Goal: Task Accomplishment & Management: Manage account settings

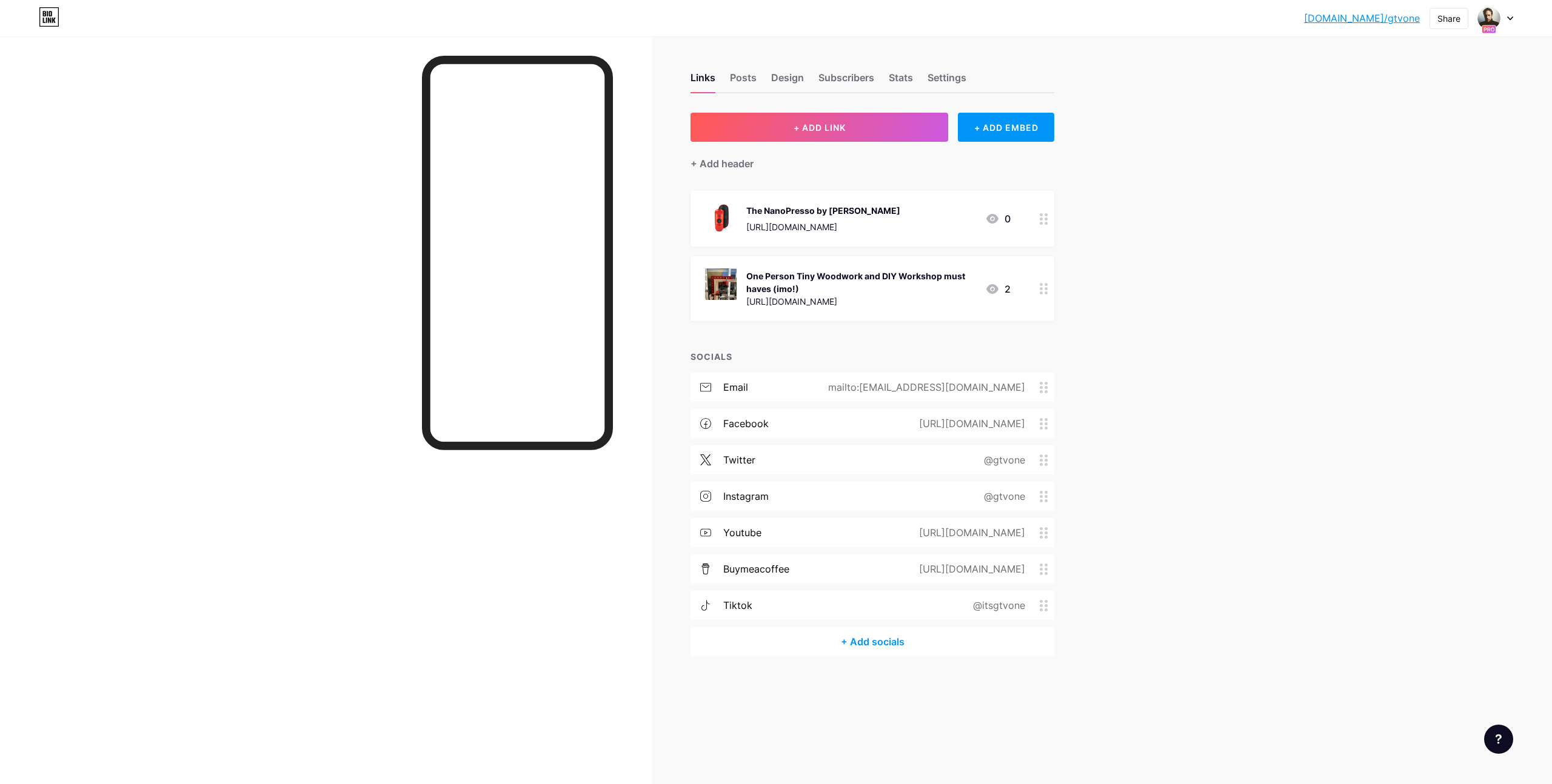
click at [1508, 16] on icon at bounding box center [1510, 18] width 6 height 4
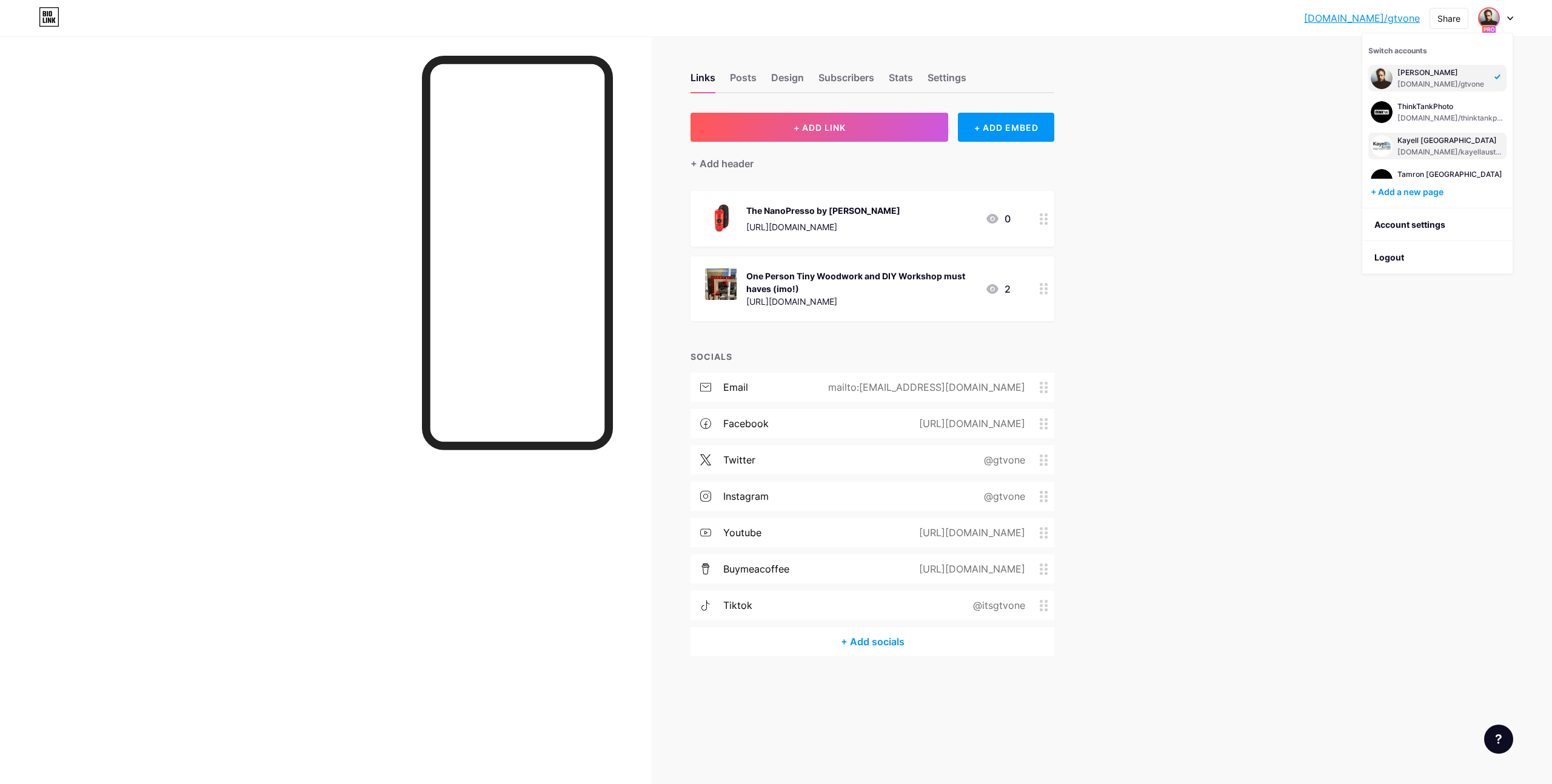
click at [1421, 154] on div "[DOMAIN_NAME]/kayellaustralia" at bounding box center [1450, 152] width 106 height 10
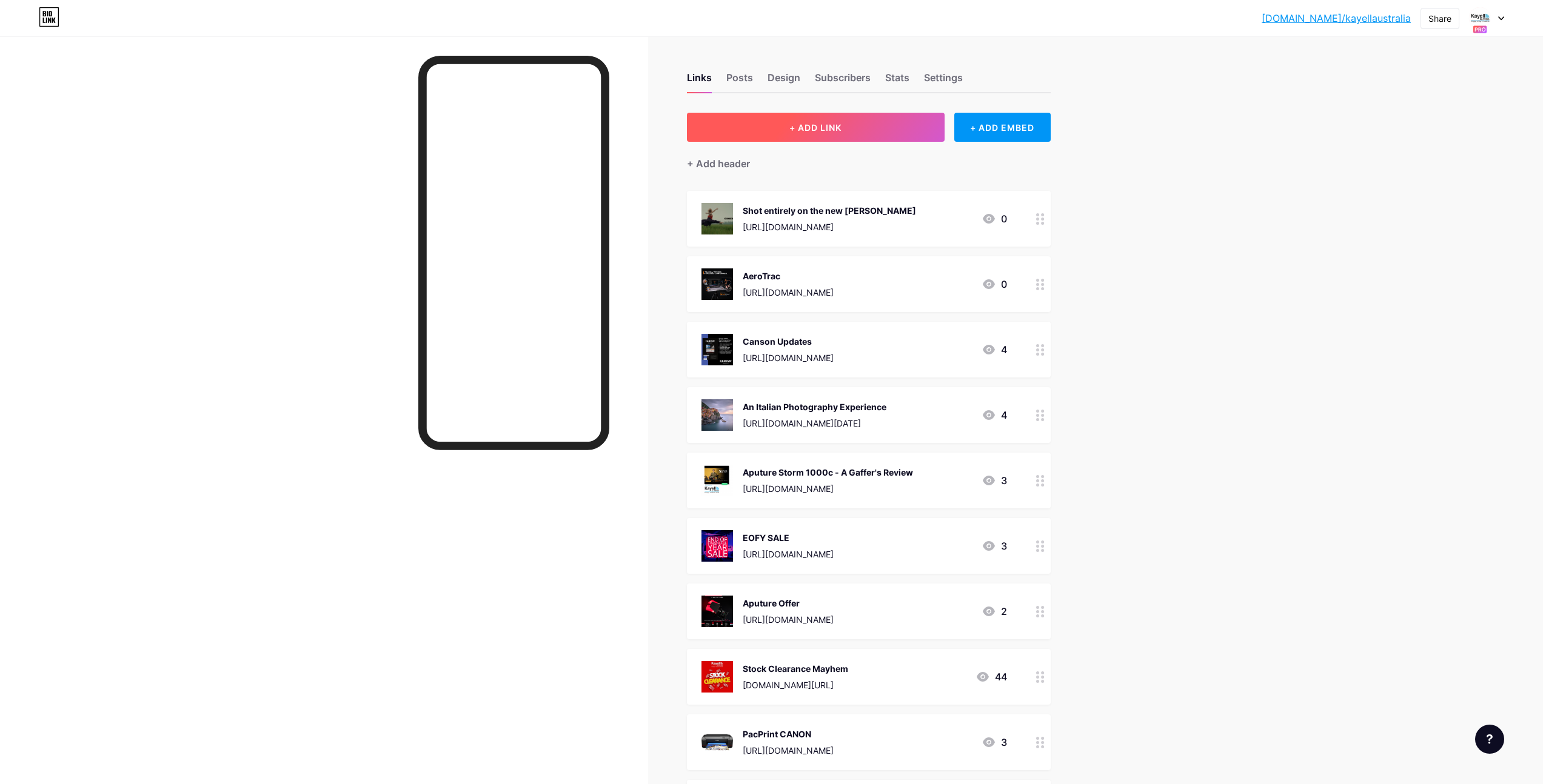
click at [828, 121] on button "+ ADD LINK" at bounding box center [815, 127] width 258 height 29
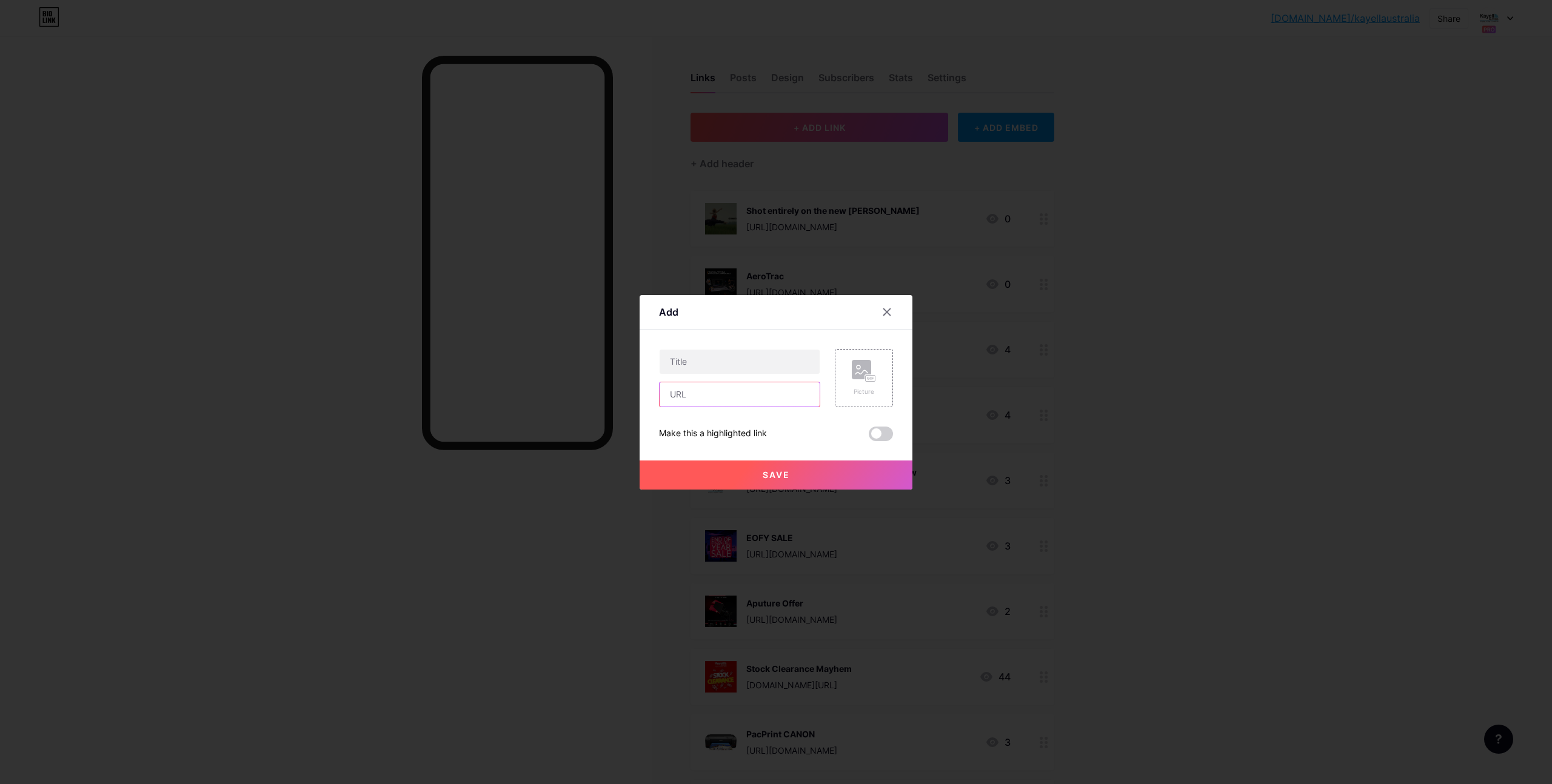
click at [689, 398] on input "text" at bounding box center [739, 394] width 160 height 24
paste input "https://www.datacolor.com/spyder/about-calibration"
type input "https://www.datacolor.com/spyder/about-calibration"
click at [698, 359] on input "text" at bounding box center [739, 362] width 160 height 24
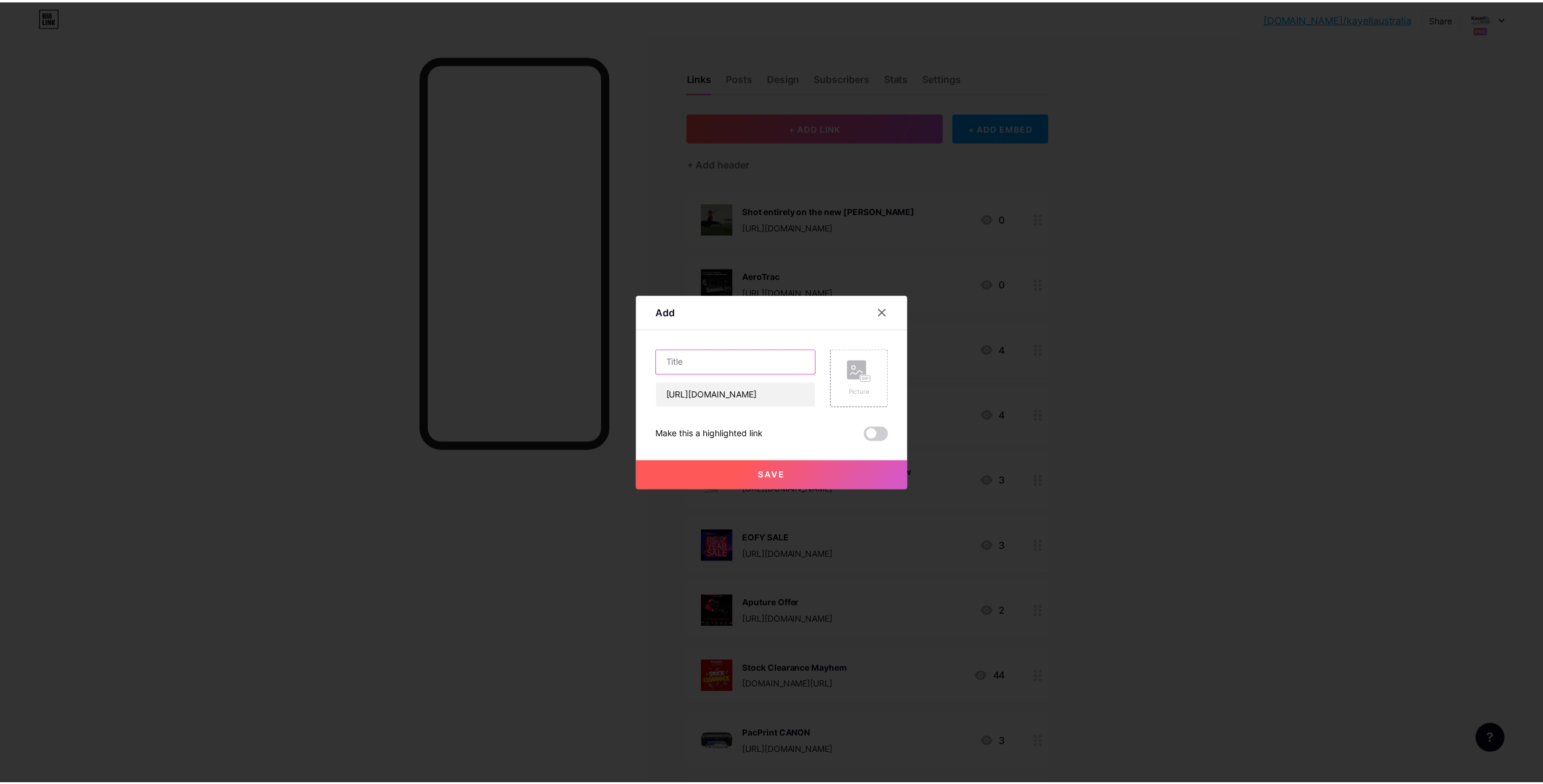
scroll to position [0, 0]
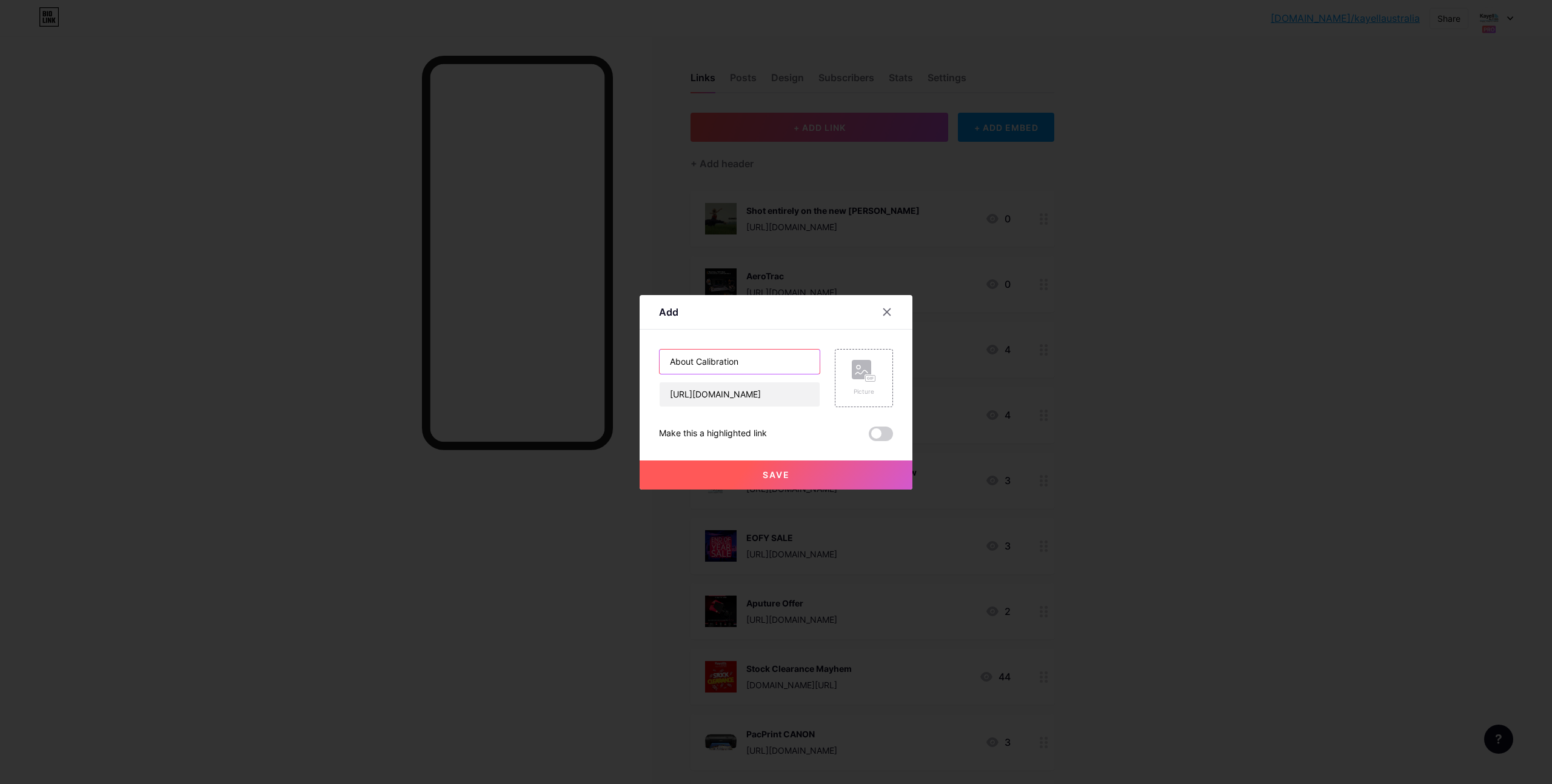
type input "About Calibration"
click at [862, 376] on rect at bounding box center [861, 370] width 19 height 19
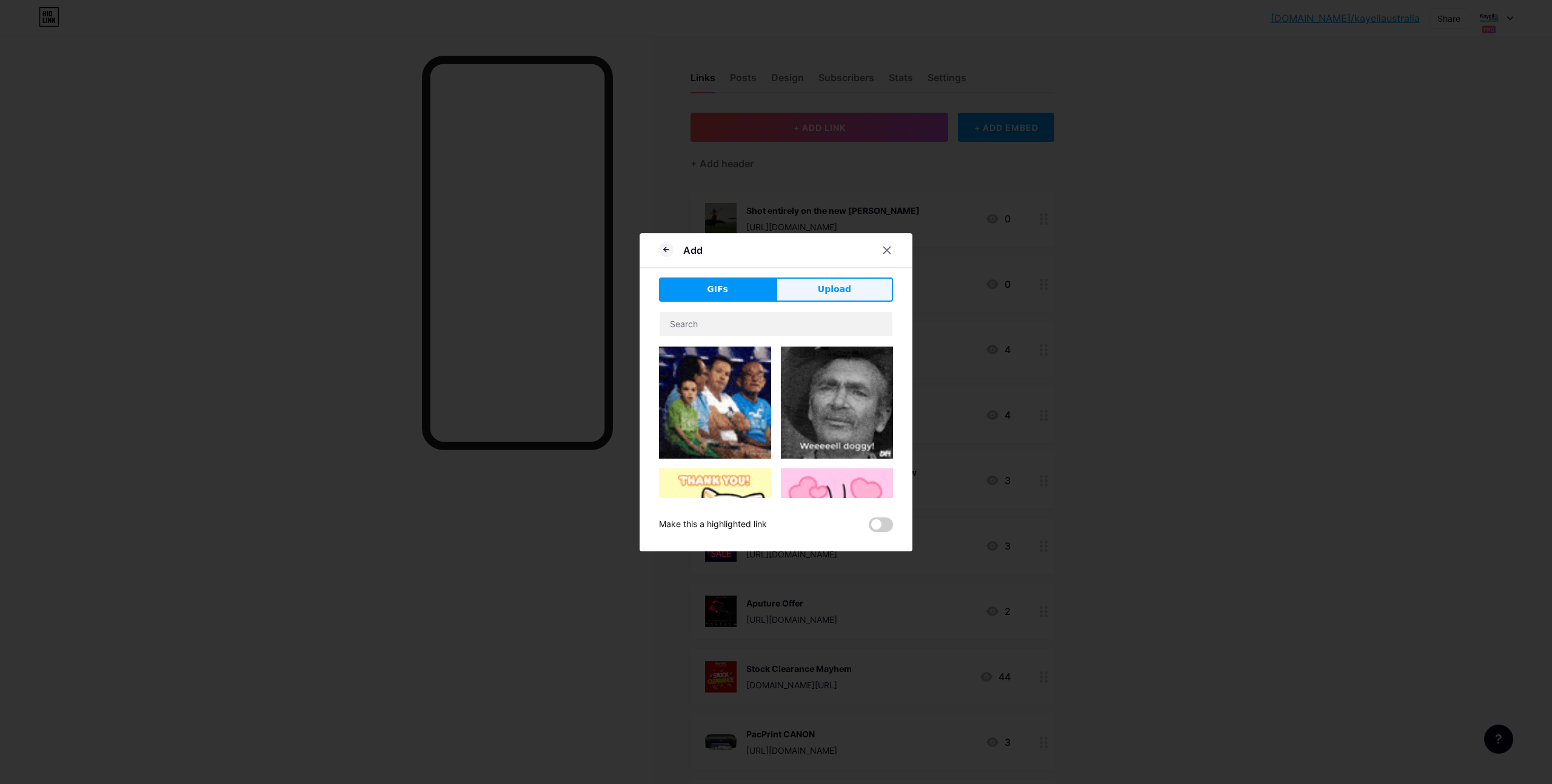
click at [855, 290] on button "Upload" at bounding box center [834, 289] width 117 height 24
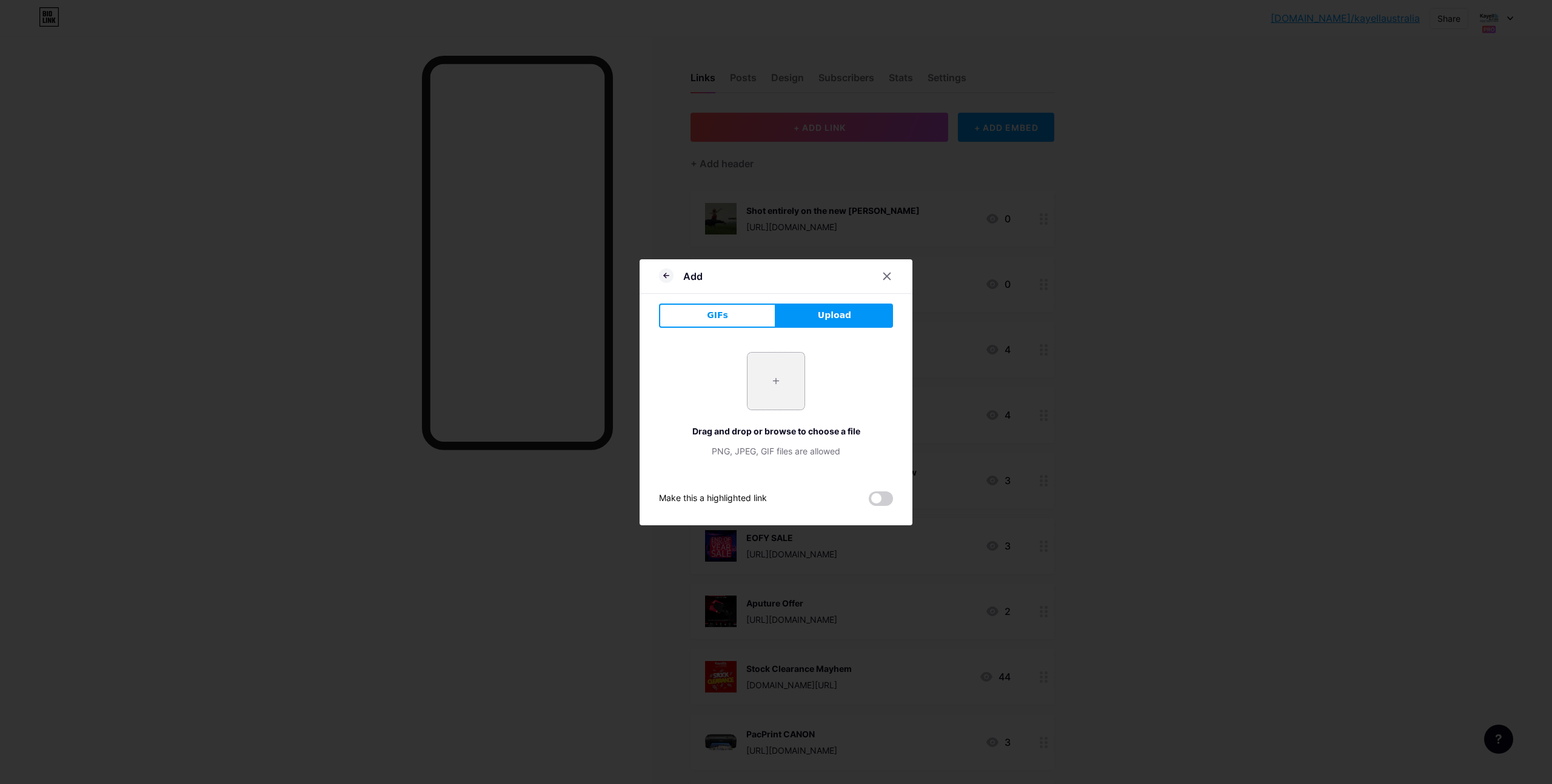
click at [777, 368] on input "file" at bounding box center [775, 381] width 57 height 57
type input "C:\fakepath\Screenshot 2025-10-15 at 7.43.38 am.png"
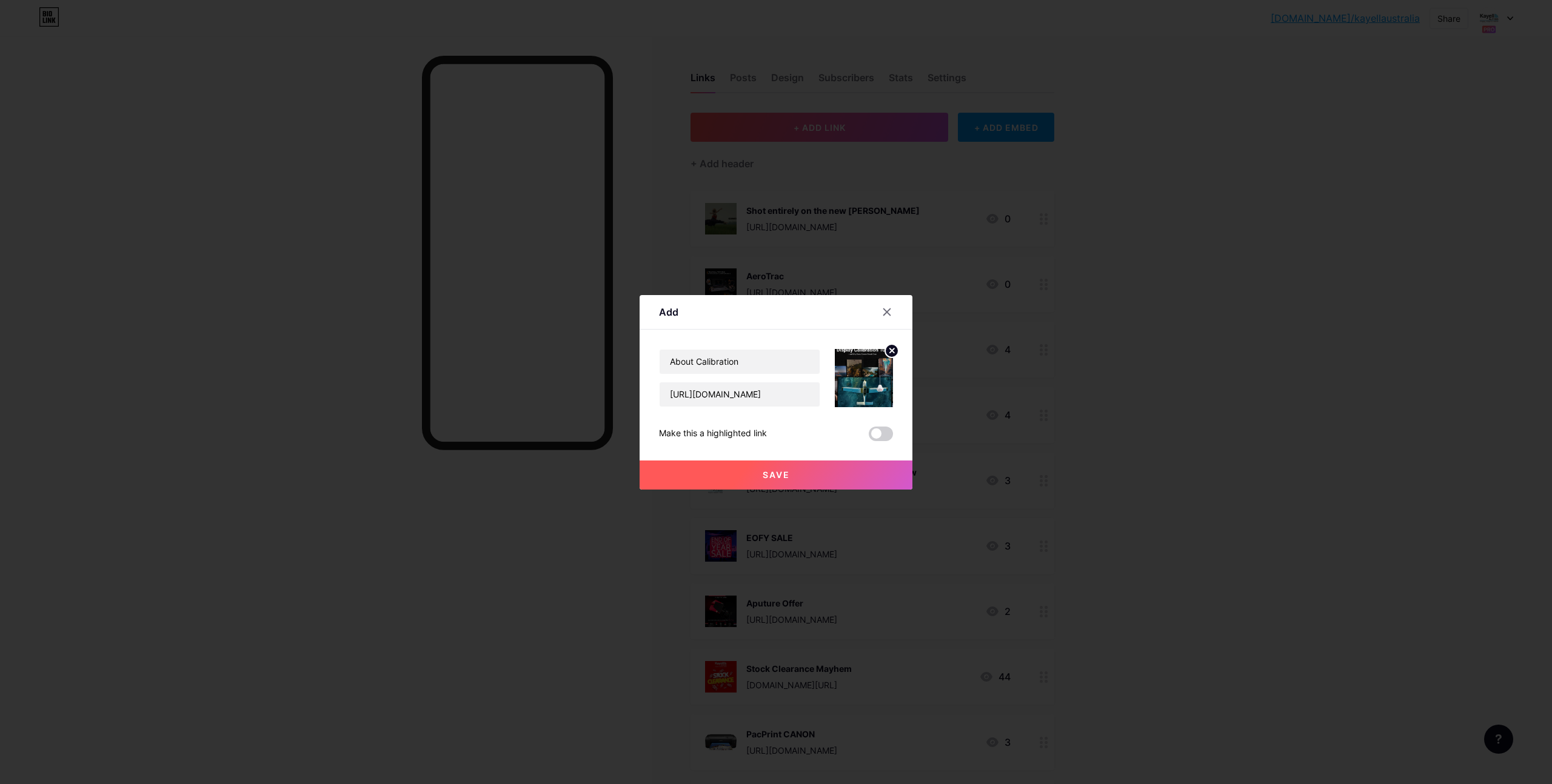
click at [791, 474] on button "Save" at bounding box center [775, 475] width 272 height 29
